Goal: Book appointment/travel/reservation

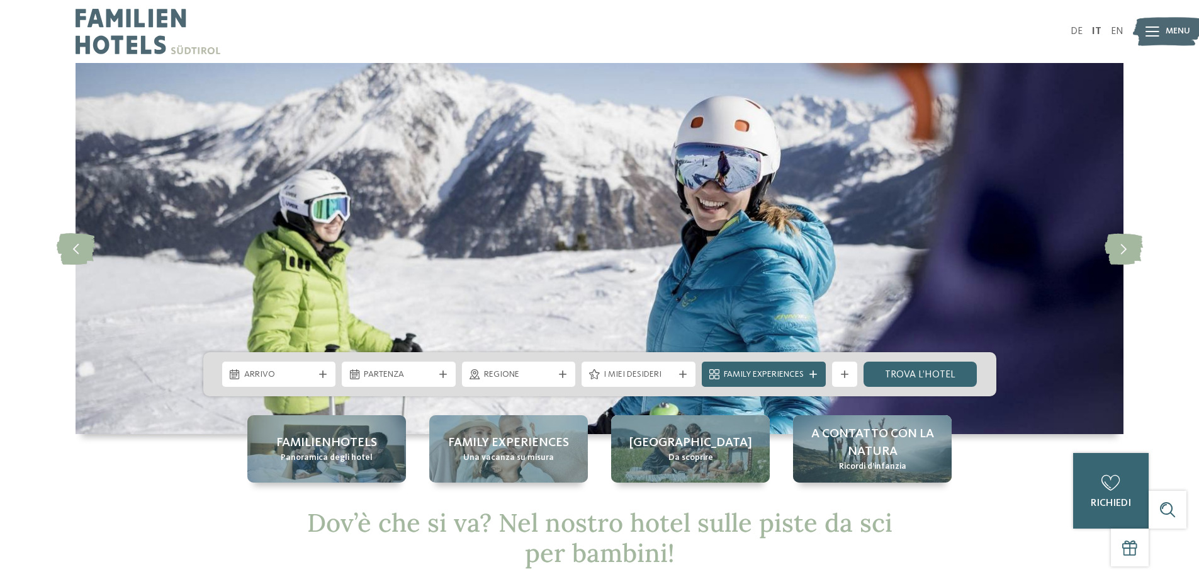
click at [286, 375] on span "Arrivo" at bounding box center [279, 374] width 70 height 13
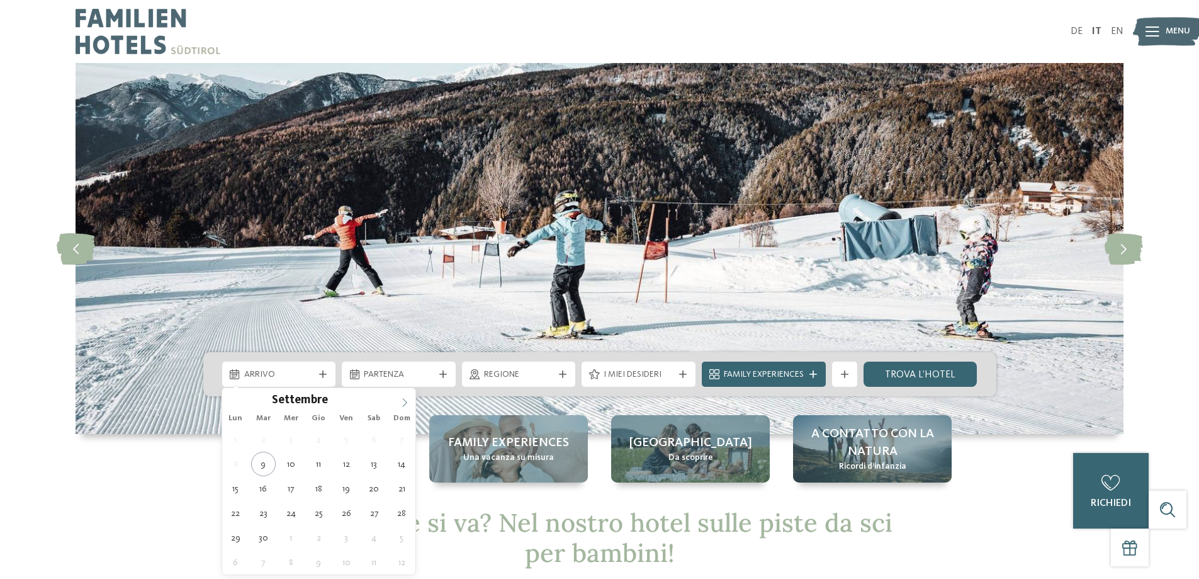
click at [404, 400] on icon at bounding box center [404, 402] width 9 height 9
type input "****"
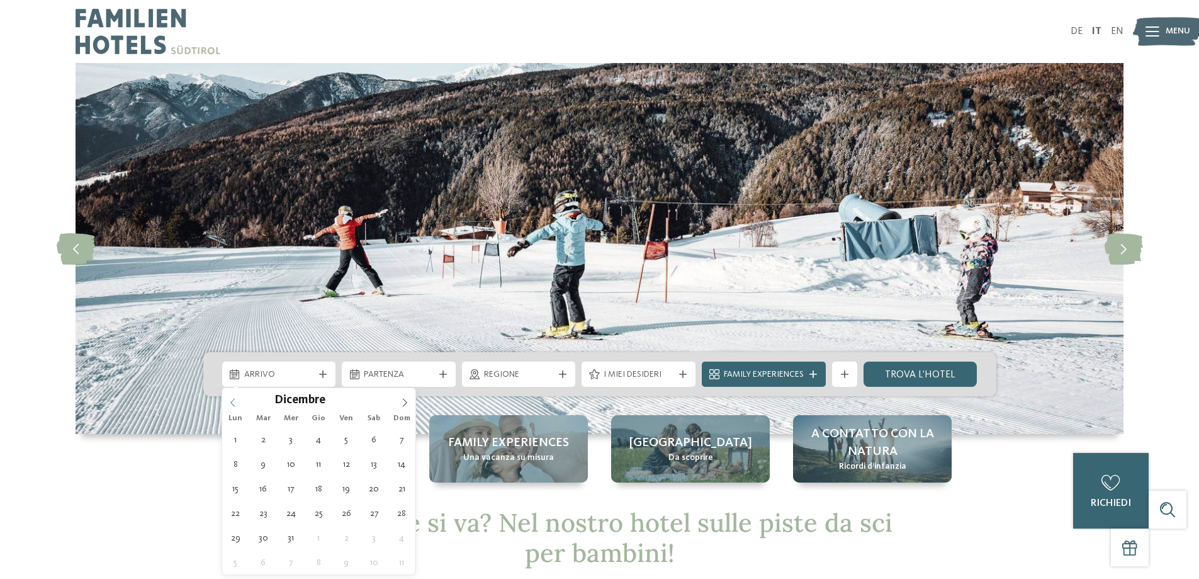
click at [239, 399] on span at bounding box center [232, 398] width 21 height 21
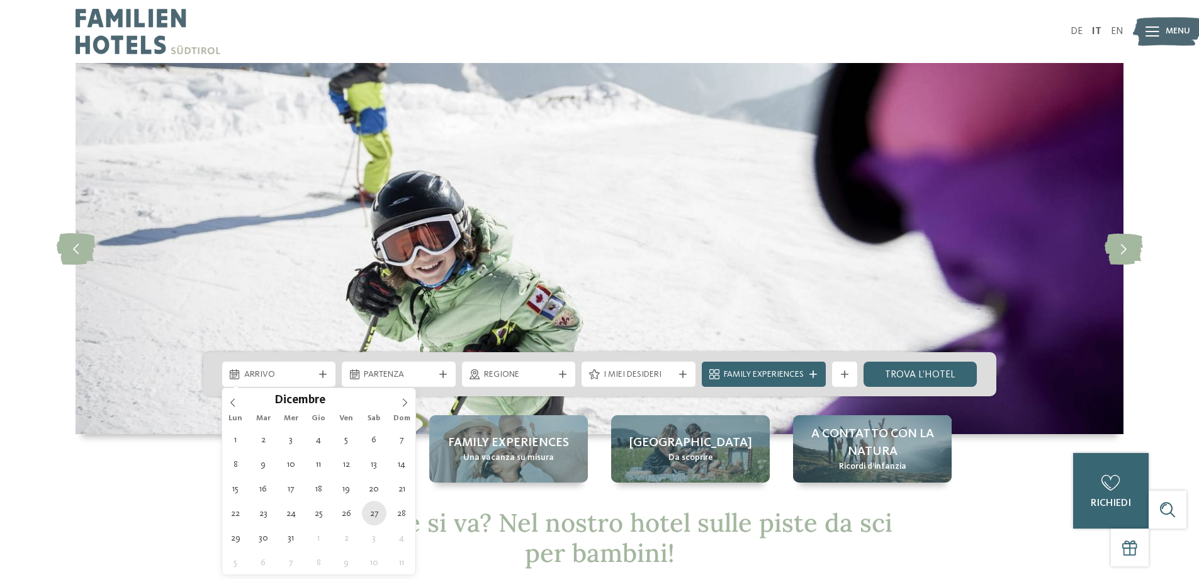
type div "[DATE]"
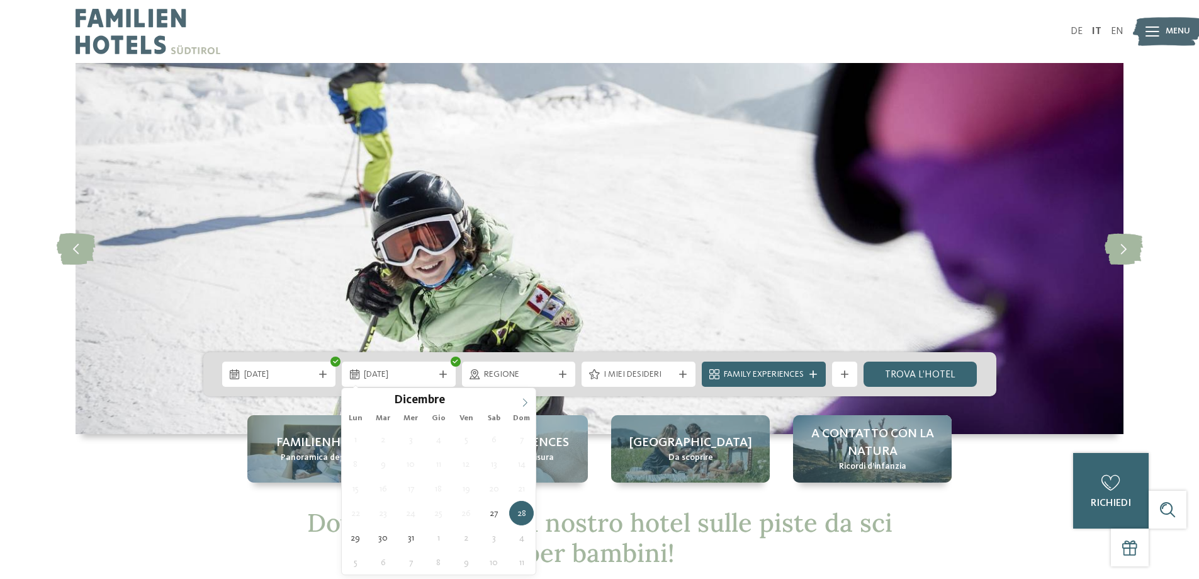
type input "****"
click at [519, 398] on span at bounding box center [524, 398] width 21 height 21
type div "[DATE]"
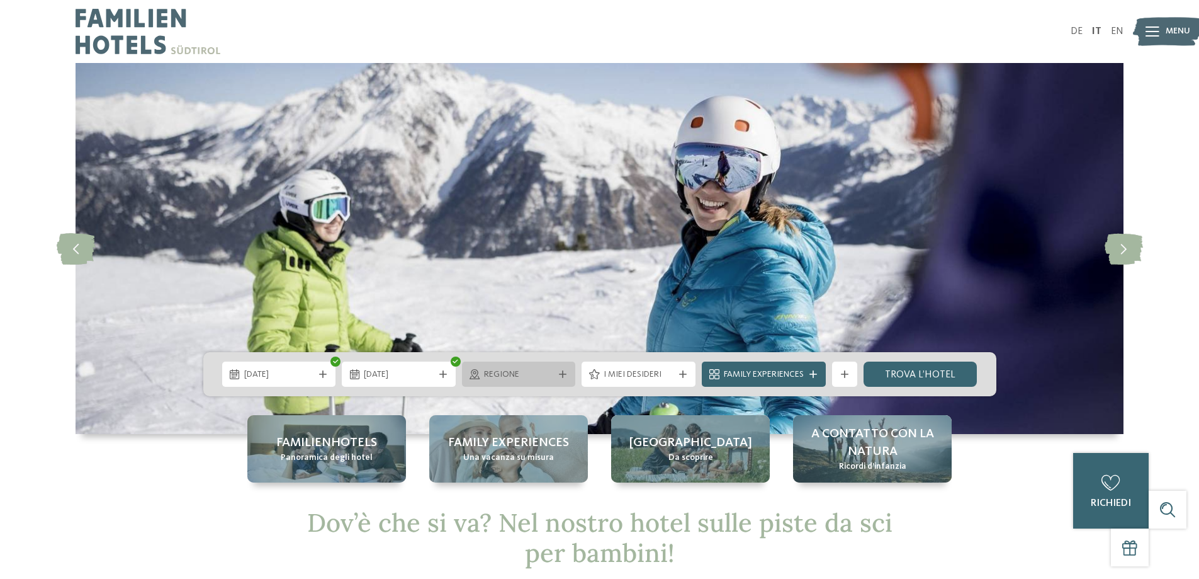
click at [560, 372] on icon at bounding box center [563, 374] width 8 height 8
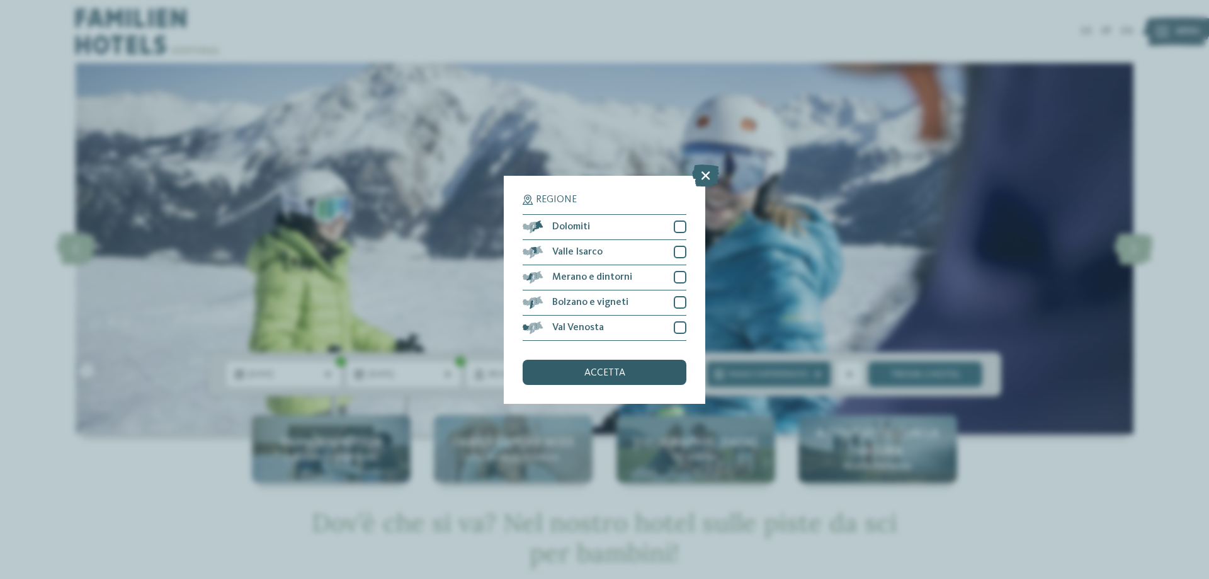
click at [608, 375] on span "accetta" at bounding box center [604, 373] width 41 height 10
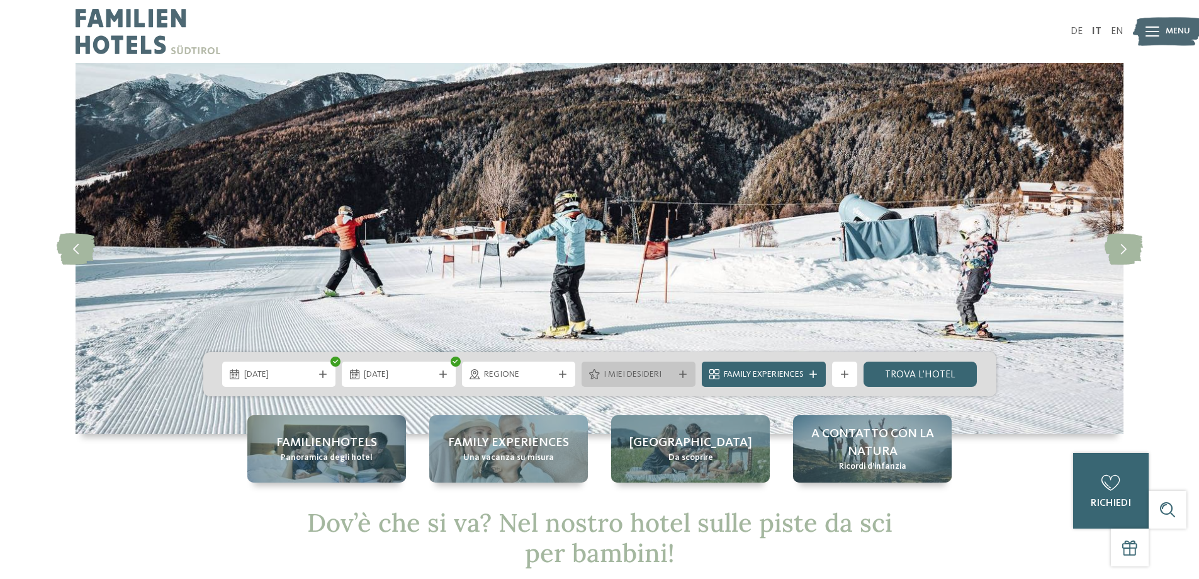
click at [679, 375] on icon at bounding box center [683, 374] width 8 height 8
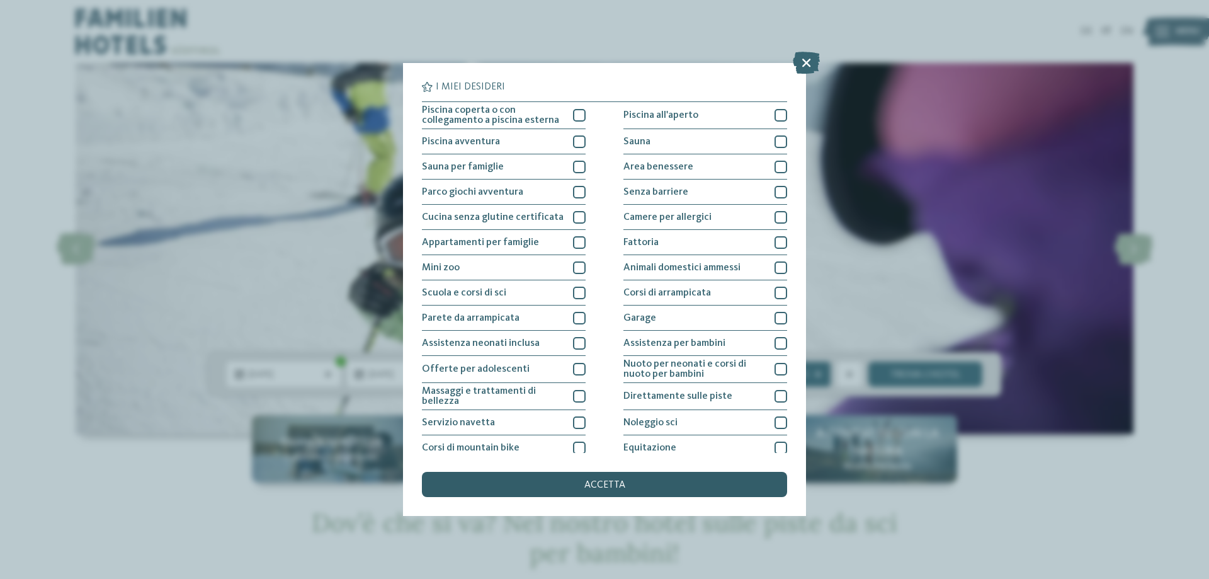
click at [586, 484] on span "accetta" at bounding box center [604, 485] width 41 height 10
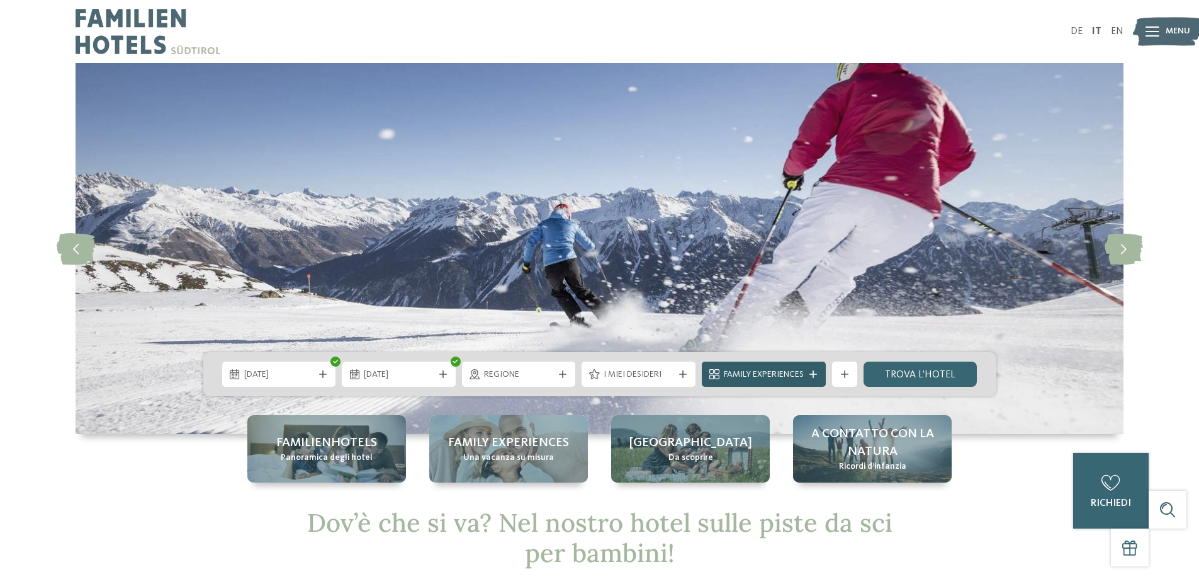
click at [745, 372] on span "Family Experiences" at bounding box center [764, 374] width 80 height 13
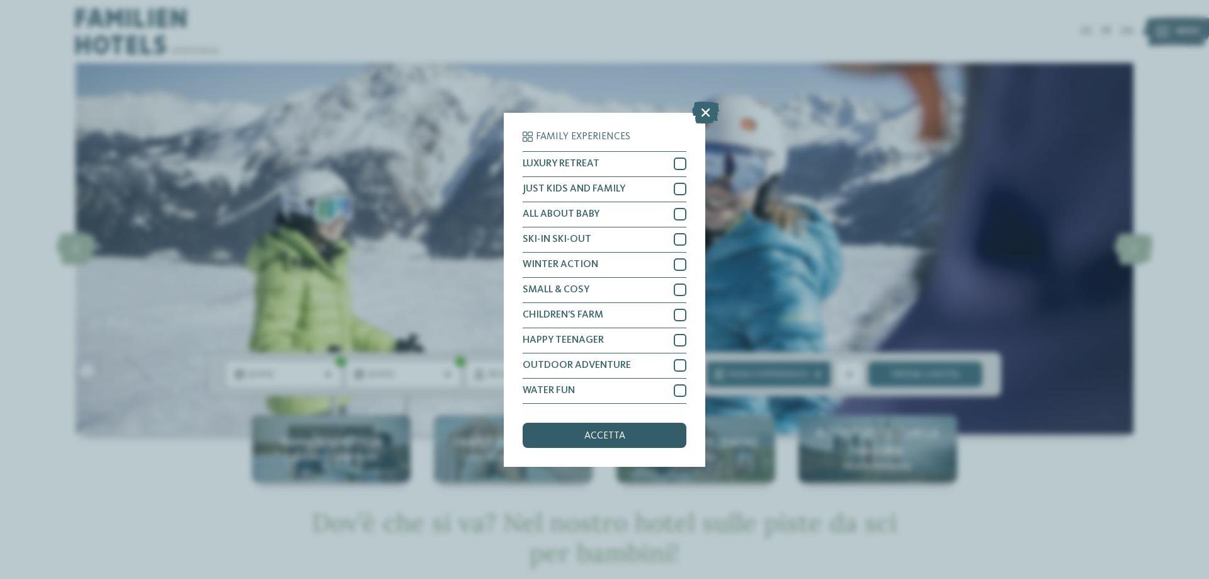
click at [630, 432] on div "accetta" at bounding box center [605, 434] width 164 height 25
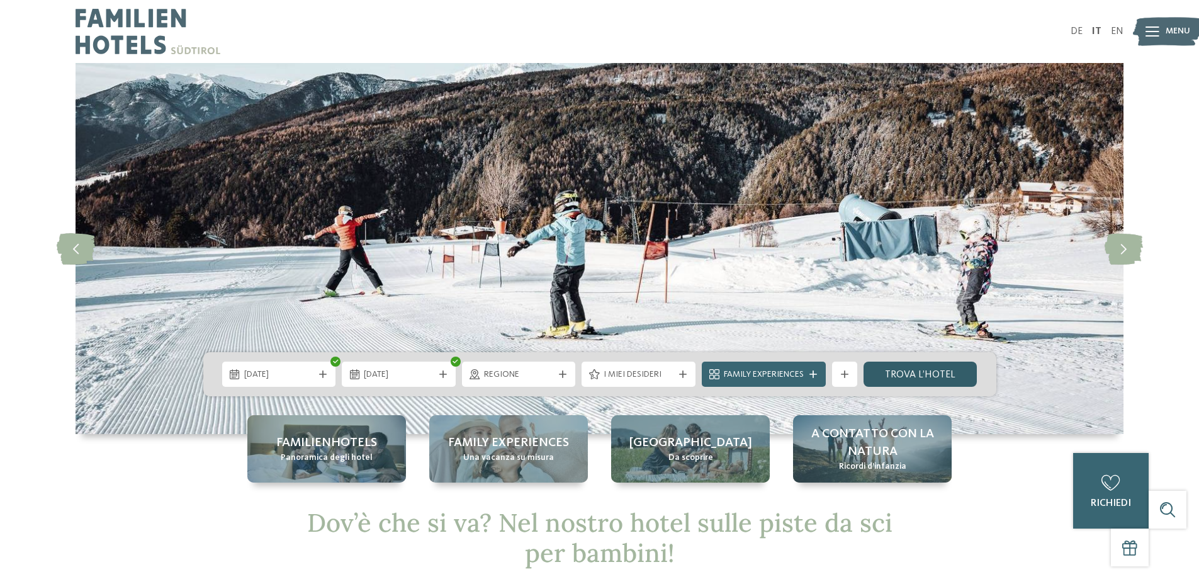
click at [932, 375] on link "trova l’hotel" at bounding box center [921, 373] width 114 height 25
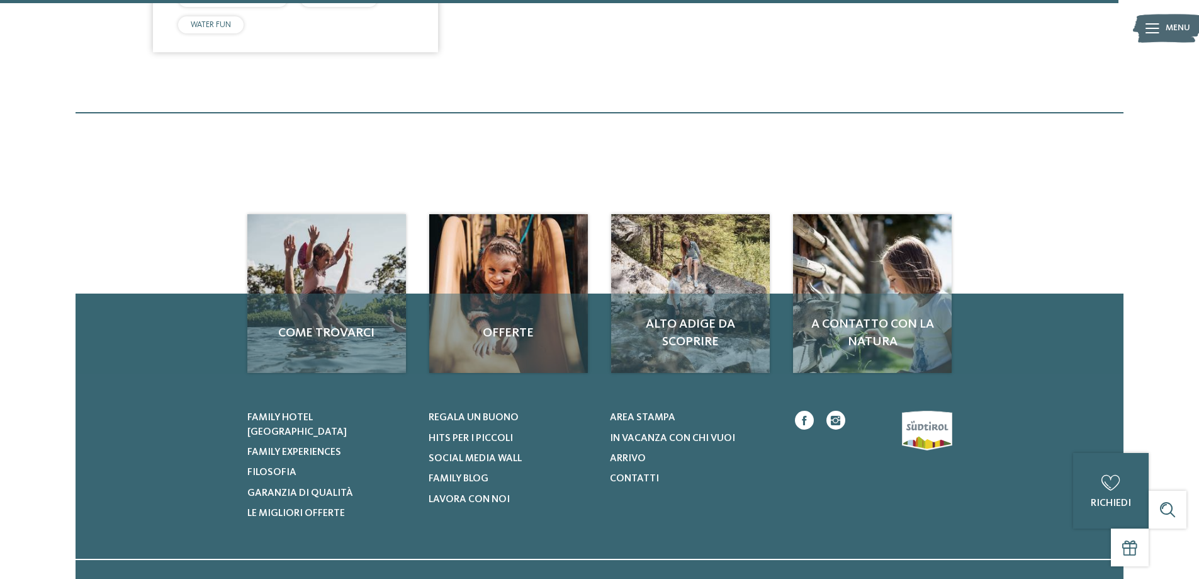
scroll to position [2932, 0]
